Goal: Task Accomplishment & Management: Complete application form

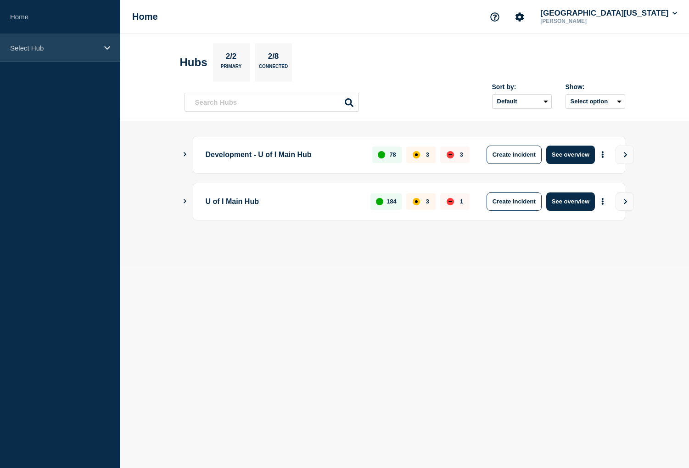
click at [101, 48] on div "Select Hub" at bounding box center [60, 48] width 120 height 28
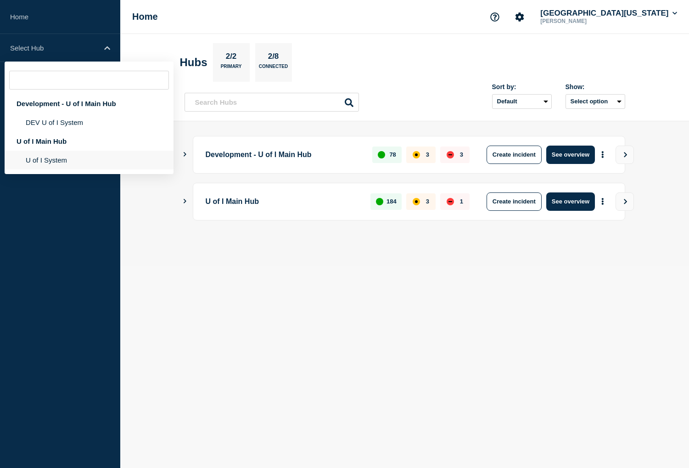
click at [48, 161] on li "U of I System" at bounding box center [89, 160] width 169 height 19
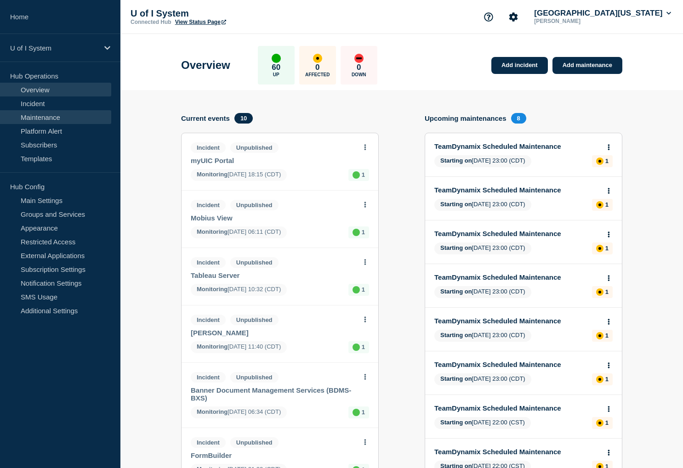
click at [45, 120] on link "Maintenance" at bounding box center [55, 117] width 111 height 14
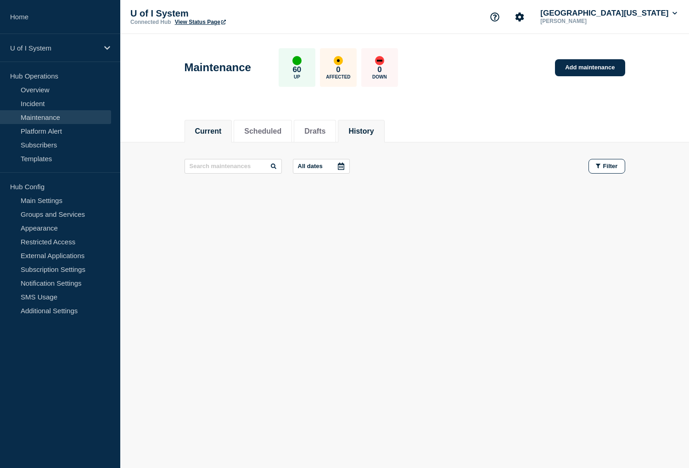
click at [374, 134] on button "History" at bounding box center [361, 131] width 25 height 8
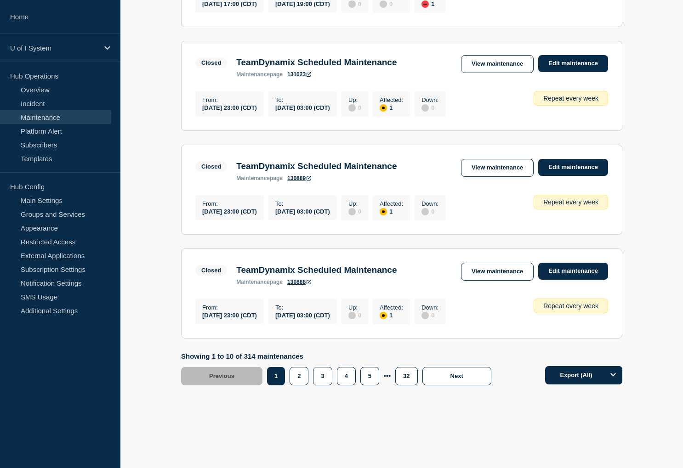
scroll to position [945, 0]
click at [324, 378] on button "3" at bounding box center [322, 376] width 19 height 18
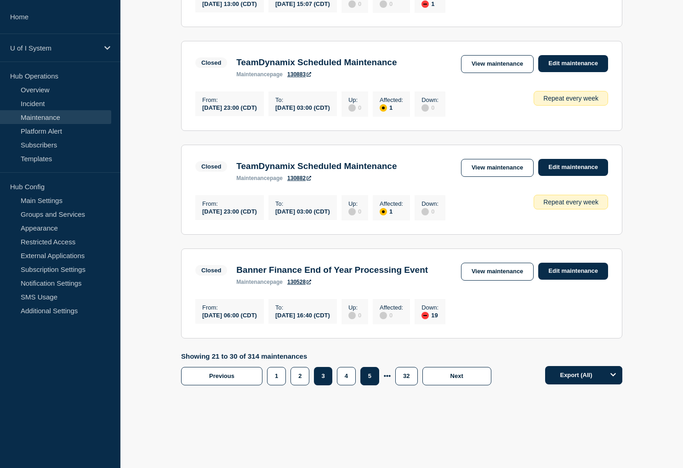
click at [361, 375] on button "5" at bounding box center [369, 376] width 19 height 18
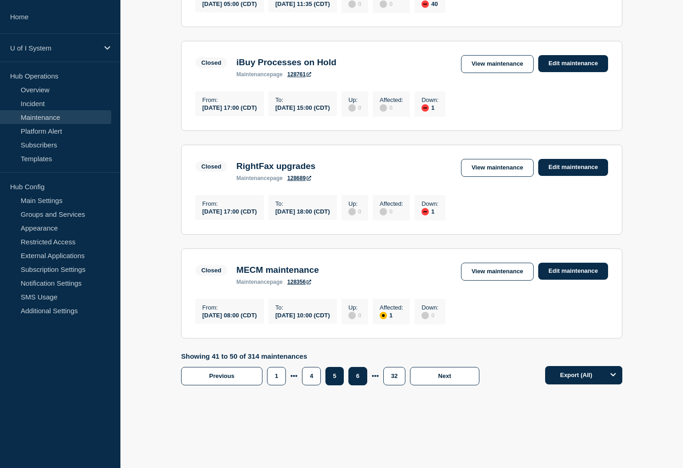
click at [362, 385] on button "6" at bounding box center [357, 376] width 19 height 18
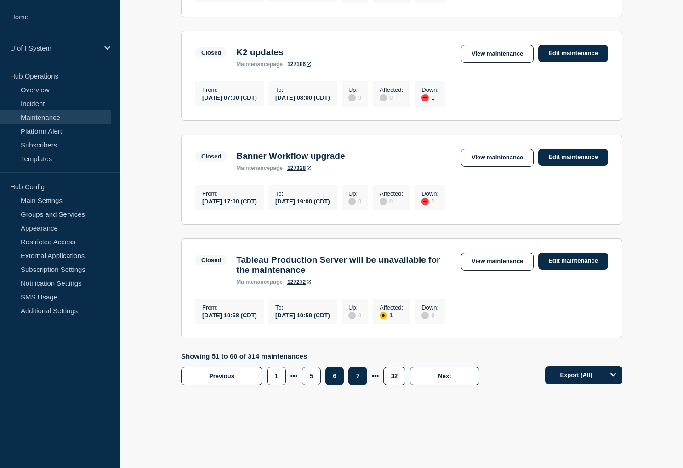
click at [361, 385] on button "7" at bounding box center [357, 376] width 19 height 18
click at [361, 385] on button "8" at bounding box center [357, 376] width 19 height 18
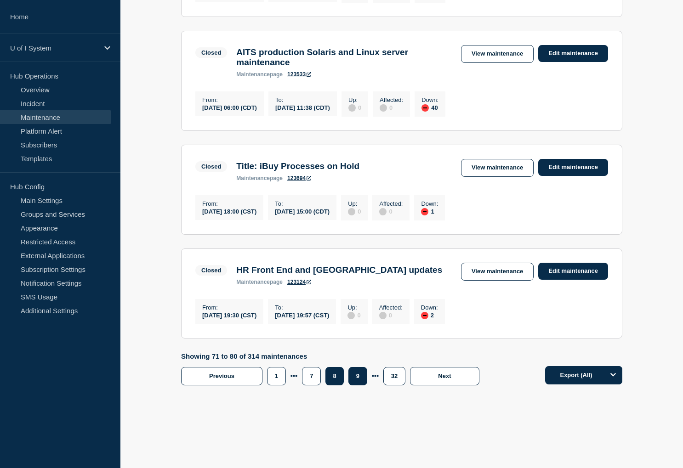
click at [359, 385] on button "9" at bounding box center [357, 376] width 19 height 18
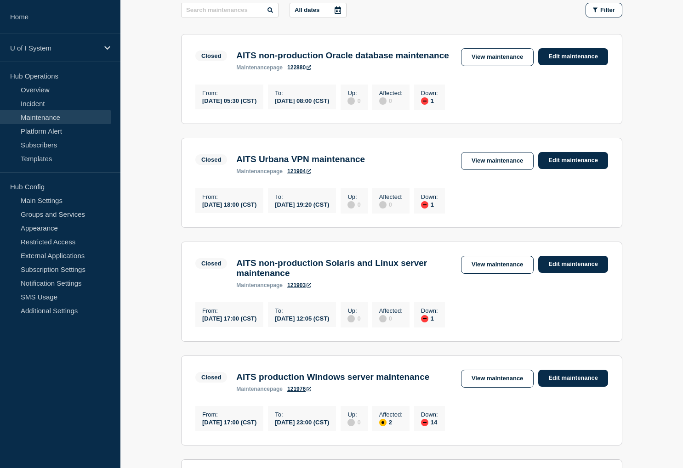
scroll to position [140, 0]
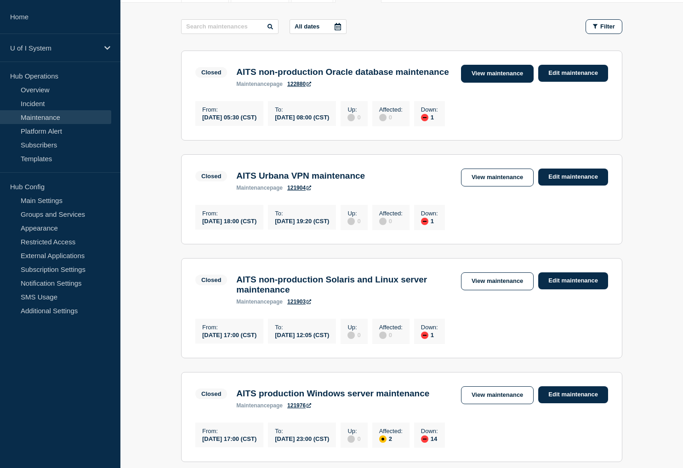
click at [512, 73] on link "View maintenance" at bounding box center [497, 74] width 73 height 18
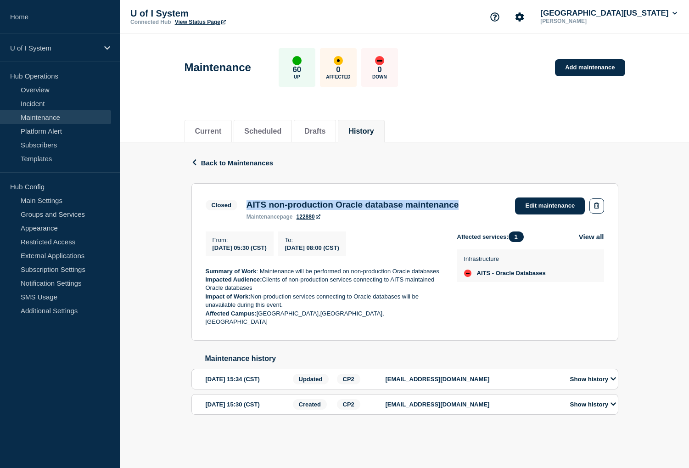
drag, startPoint x: 248, startPoint y: 204, endPoint x: 491, endPoint y: 207, distance: 242.5
click at [463, 207] on div "AITS non-production Oracle database maintenance maintenance page 122880" at bounding box center [352, 210] width 221 height 20
copy h3 "AITS non-production Oracle database maintenance"
click at [206, 273] on strong "Summary of Work" at bounding box center [231, 271] width 51 height 7
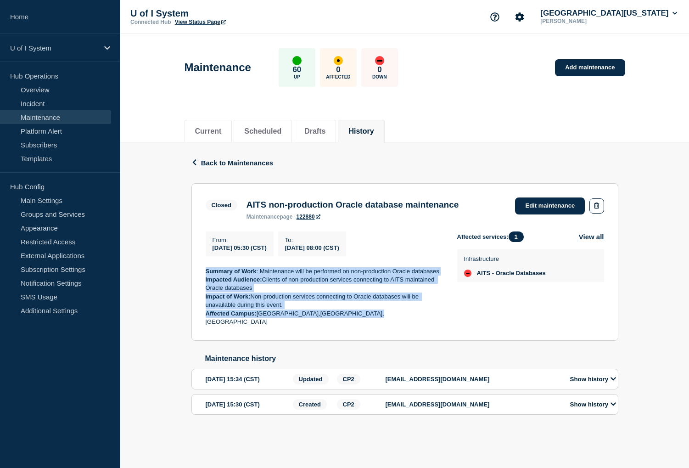
drag, startPoint x: 207, startPoint y: 273, endPoint x: 371, endPoint y: 316, distance: 169.8
click at [371, 316] on div "Summary of Work : Maintenance will be performed on non-production Oracle databa…" at bounding box center [324, 296] width 237 height 59
copy div "Summary of Work : Maintenance will be performed on non-production Oracle databa…"
click at [593, 68] on link "Add maintenance" at bounding box center [590, 67] width 70 height 17
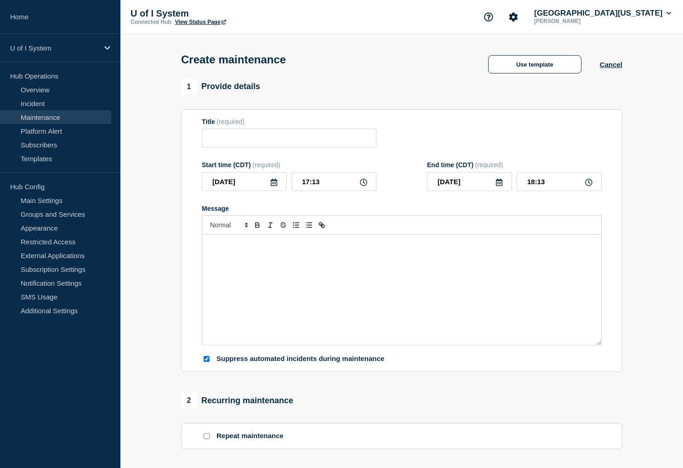
checkbox input "true"
click at [217, 144] on input "Title" at bounding box center [289, 138] width 175 height 19
paste input "AITS non-production Oracle database maintenance"
click at [221, 141] on input "AITS non-production Oracle database maintenance" at bounding box center [289, 138] width 175 height 19
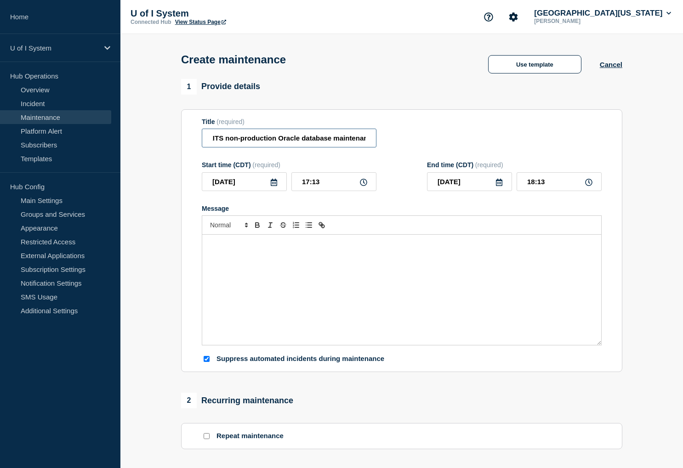
scroll to position [0, 0]
type input "AITS non-production Oracle database maintenance"
click at [271, 185] on icon at bounding box center [273, 182] width 7 height 7
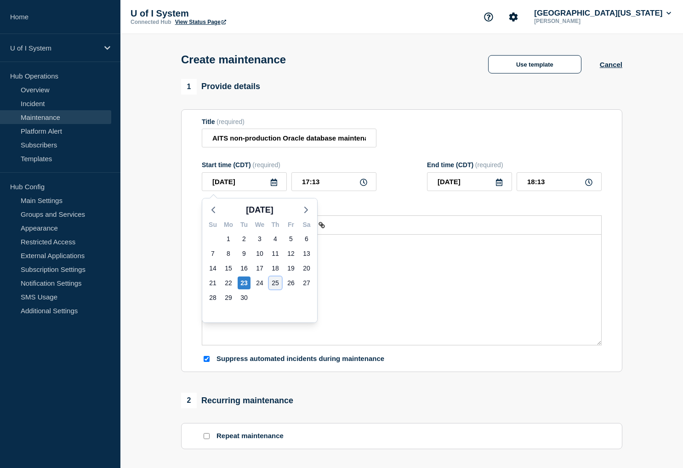
click at [276, 283] on div "25" at bounding box center [275, 283] width 13 height 13
type input "2025-09-25"
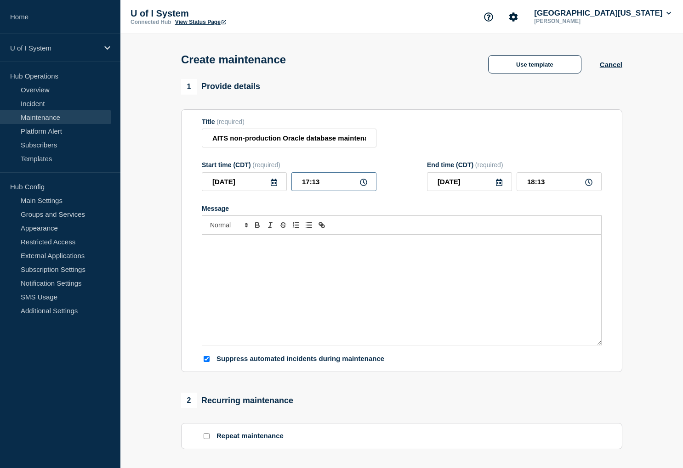
drag, startPoint x: 321, startPoint y: 183, endPoint x: 298, endPoint y: 184, distance: 23.0
click at [298, 184] on input "17:13" at bounding box center [333, 181] width 85 height 19
type input "05:00"
click at [534, 184] on input "06:00" at bounding box center [558, 181] width 85 height 19
type input "08:00"
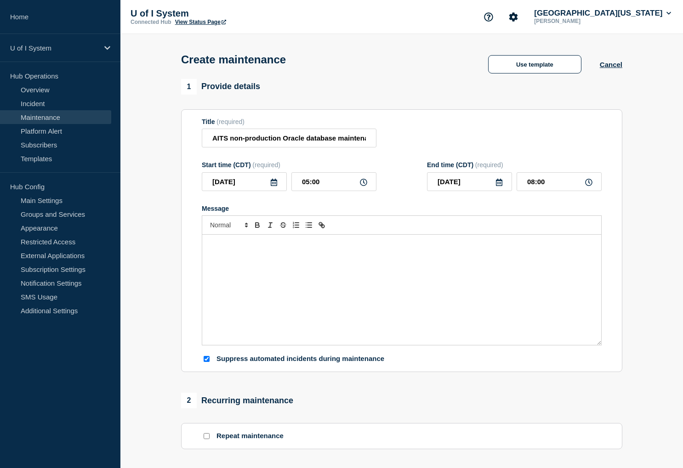
click at [234, 260] on div "Message" at bounding box center [401, 290] width 399 height 110
click at [214, 254] on div "Message" at bounding box center [401, 290] width 399 height 110
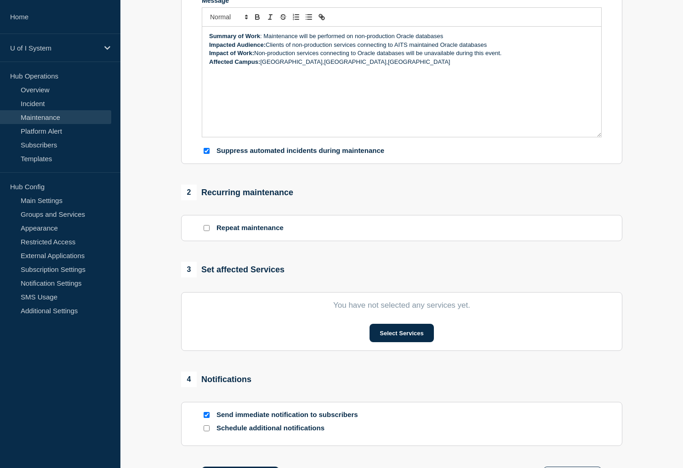
scroll to position [276, 0]
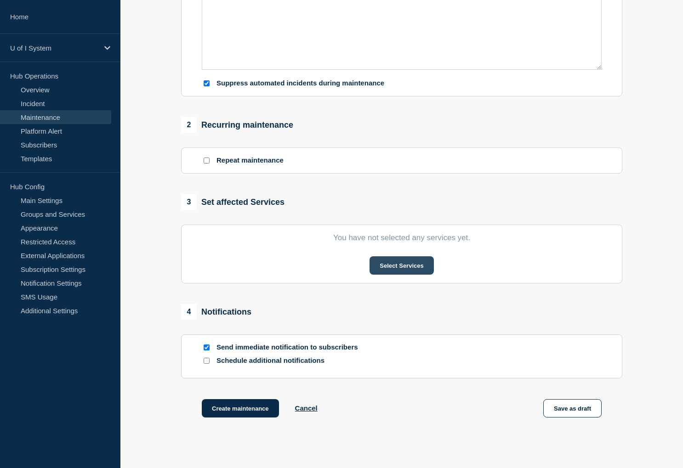
click at [413, 271] on button "Select Services" at bounding box center [401, 265] width 64 height 18
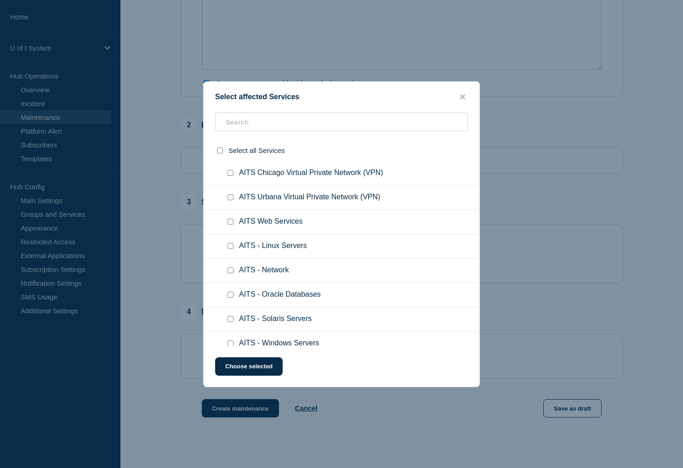
scroll to position [1240, 0]
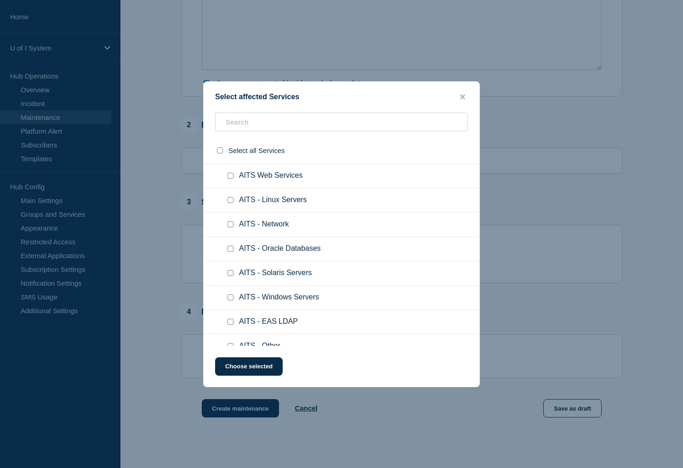
click at [229, 251] on input "AITS - Oracle Databases checkbox" at bounding box center [230, 249] width 6 height 6
checkbox input "true"
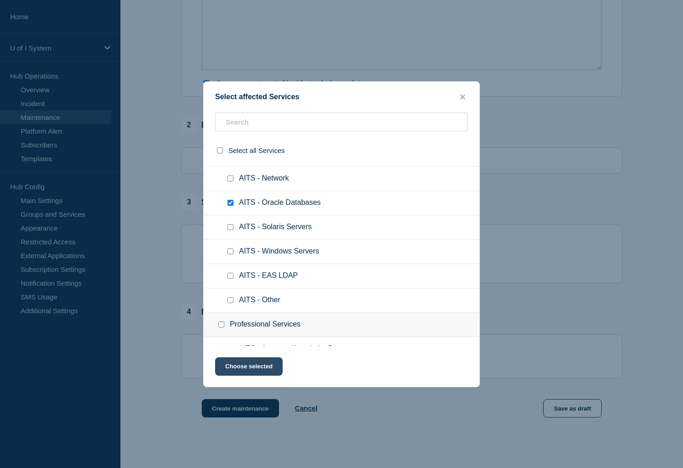
click at [254, 369] on button "Choose selected" at bounding box center [249, 366] width 68 height 18
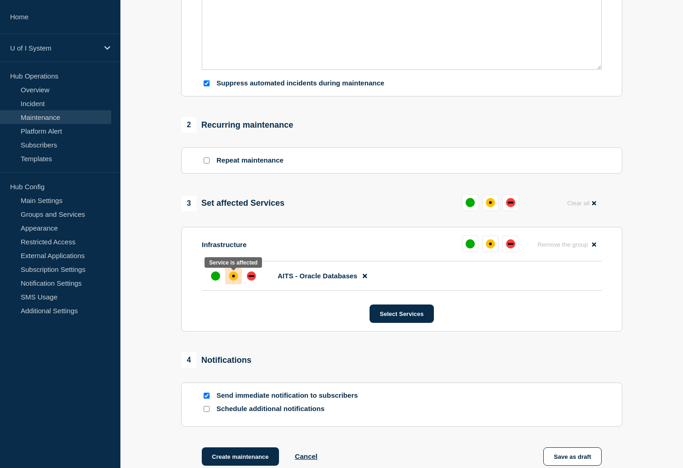
click at [235, 276] on div "affected" at bounding box center [233, 275] width 9 height 9
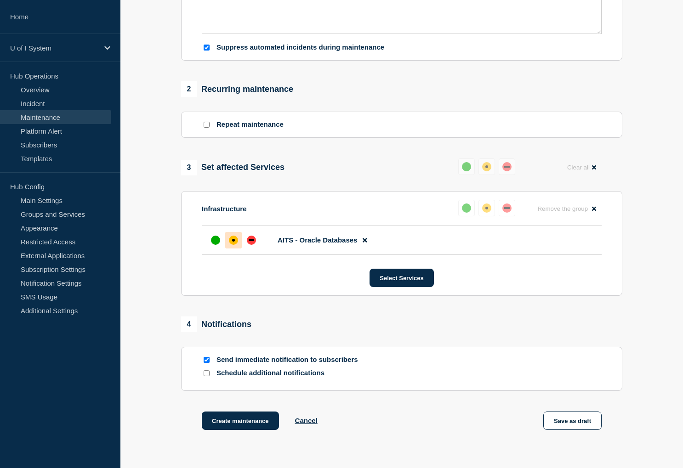
scroll to position [381, 0]
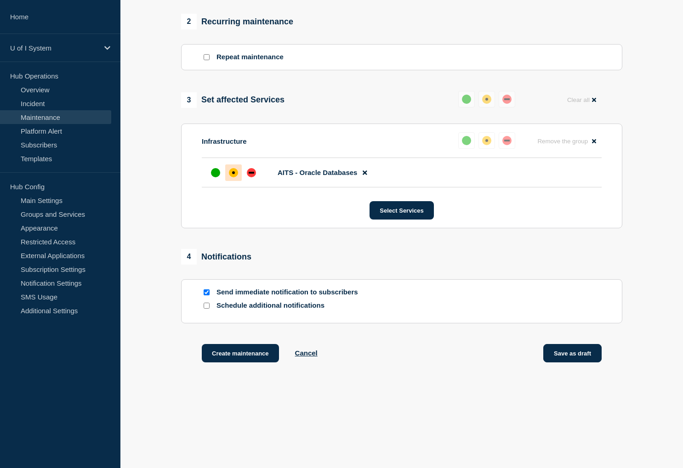
click at [577, 356] on button "Save as draft" at bounding box center [572, 353] width 58 height 18
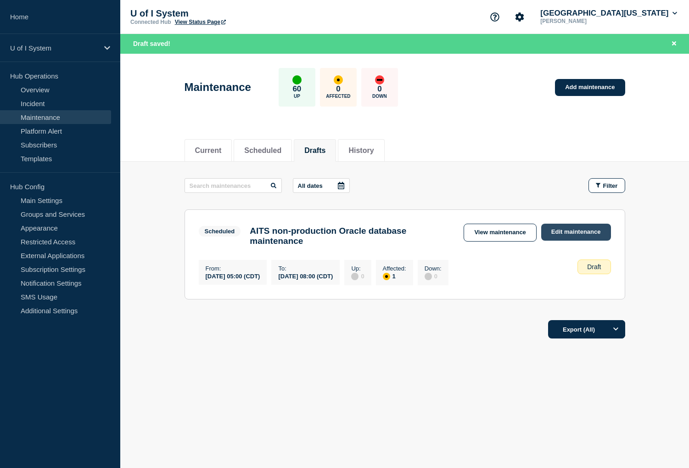
drag, startPoint x: 580, startPoint y: 235, endPoint x: 575, endPoint y: 237, distance: 5.4
click at [580, 235] on link "Edit maintenance" at bounding box center [577, 232] width 70 height 17
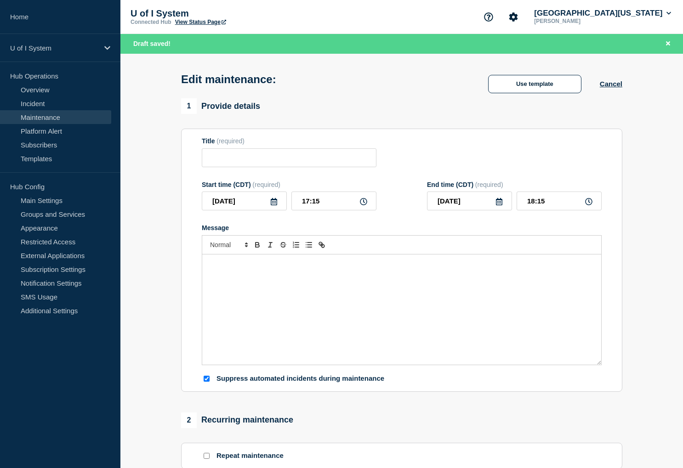
type input "AITS non-production Oracle database maintenance"
type input "2025-09-25"
type input "05:00"
type input "2025-09-25"
type input "08:00"
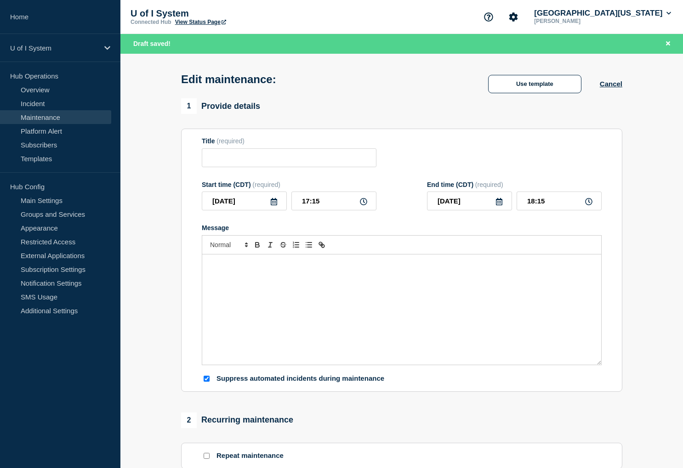
checkbox input "true"
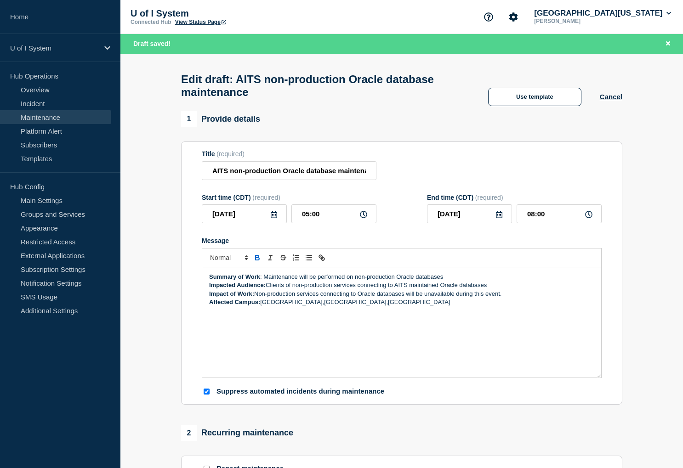
click at [374, 111] on div "Edit draft: AITS non-production Oracle database maintenance Use template Cancel" at bounding box center [402, 83] width 462 height 58
click at [332, 175] on input "AITS non-production Oracle database maintenance" at bounding box center [289, 170] width 175 height 19
click at [392, 124] on div "1 Provide details" at bounding box center [401, 119] width 441 height 16
